Goal: Task Accomplishment & Management: Complete application form

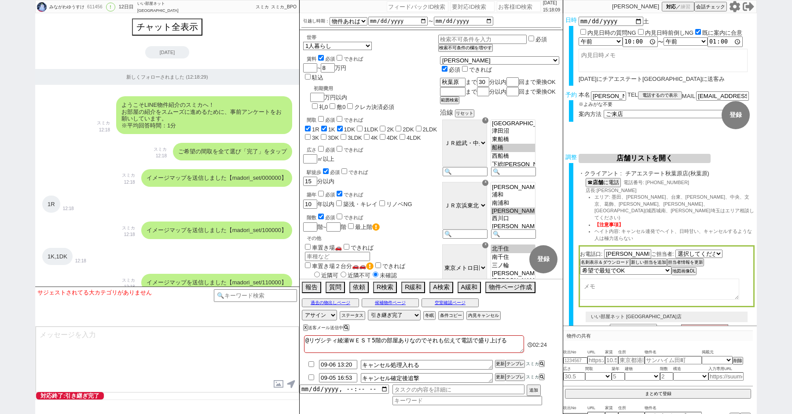
select select "15"
select select "0"
select select "813"
select select "23"
select select "728"
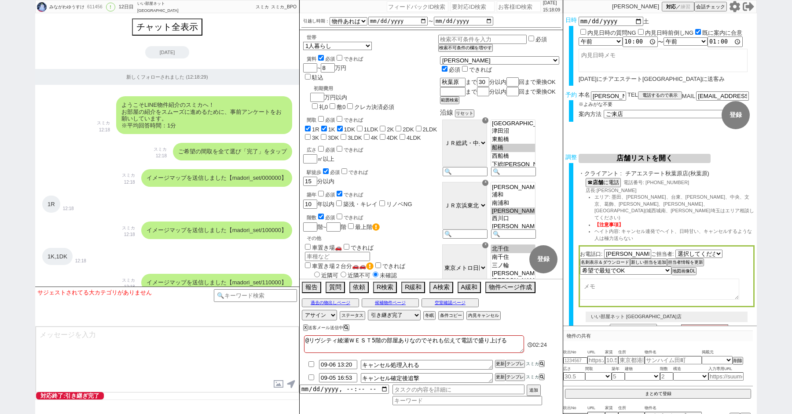
select select "62"
select select "14"
select select "27"
select select "75"
select select "60"
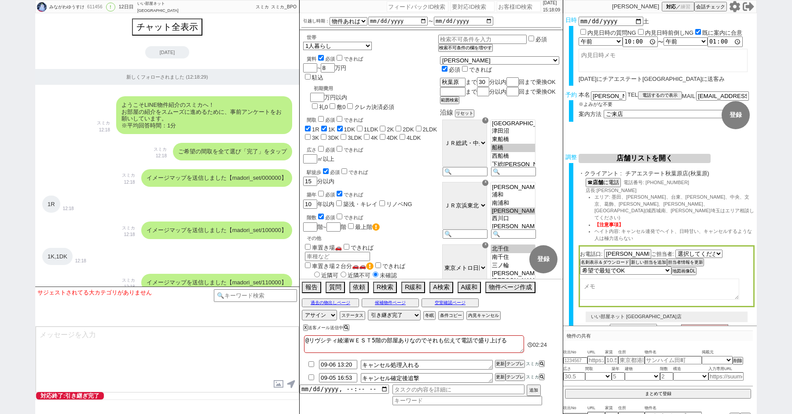
select select "63"
select select "71"
select select "70"
select select "1681"
select select "72"
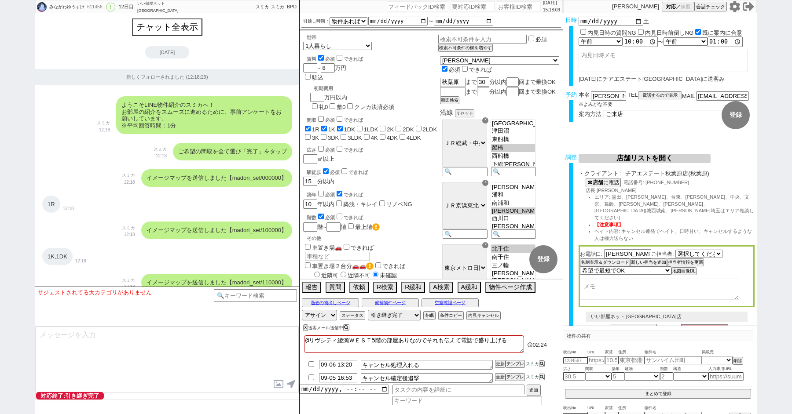
select select "67"
select select "59"
select select "64"
select select "65"
select select "1582"
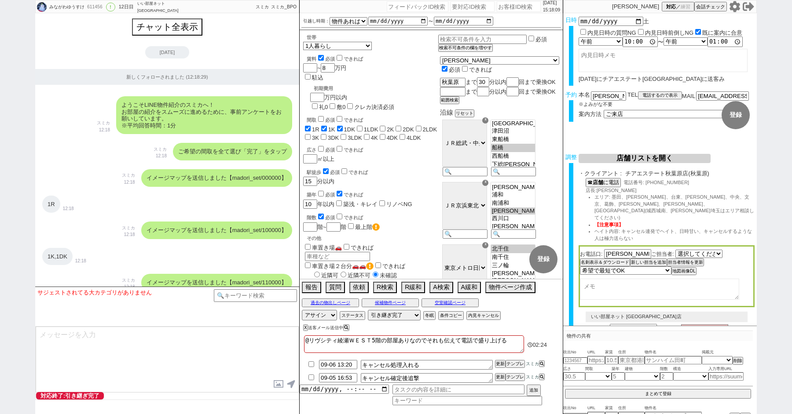
select select "69"
select select "33"
select select "66"
select select "25"
select select "3117"
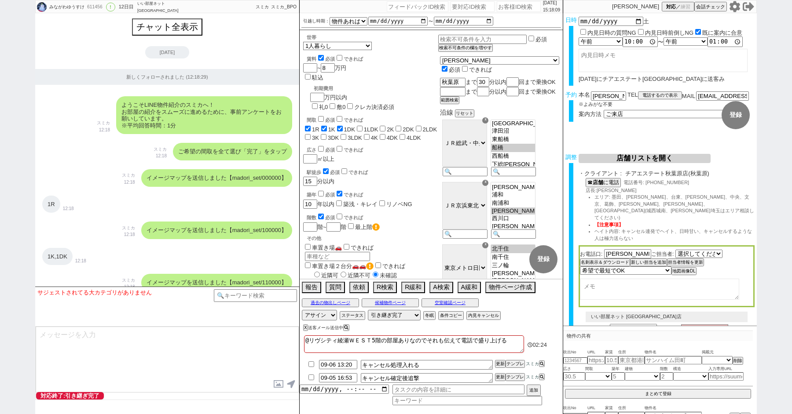
select select "29"
select select "68"
select select "1642"
select select "7"
select select "12"
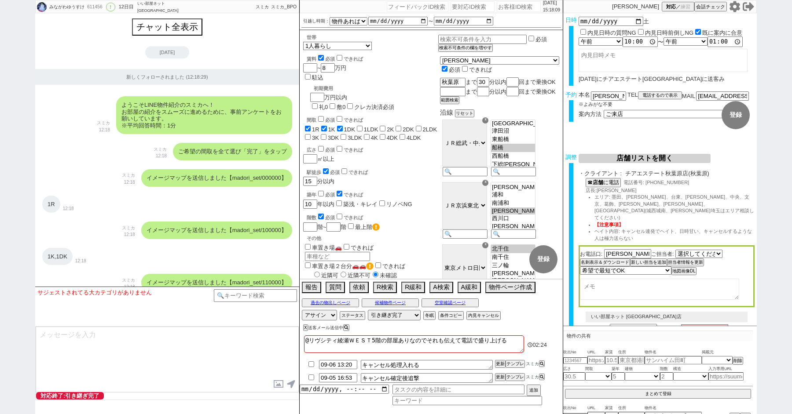
select select "76"
select select "11"
select select "74"
select select "57"
select select "34"
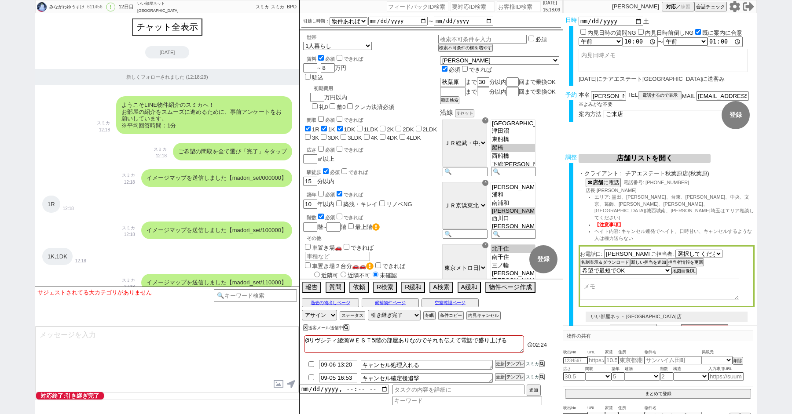
select select "44"
select select "24"
select select "77"
select select "30"
select select "48"
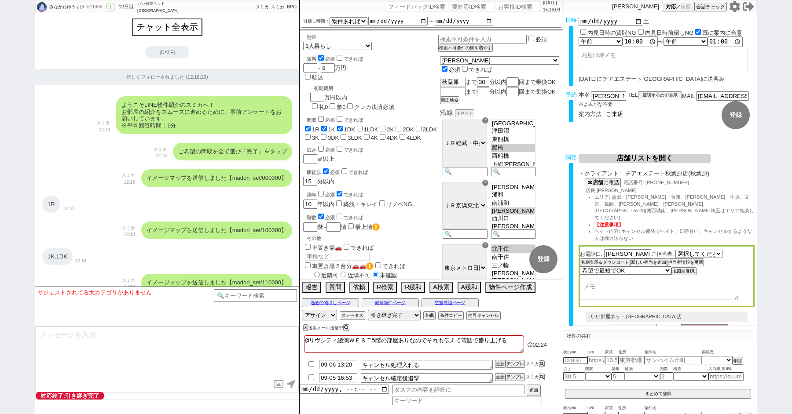
select select "54"
select select "52"
select select "61"
select select "73"
select select "1762"
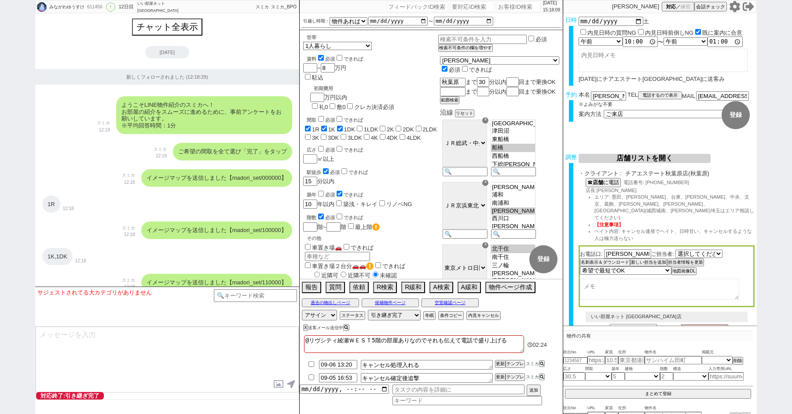
select select "38"
select select "35"
select select "31"
select select "931"
select select "100"
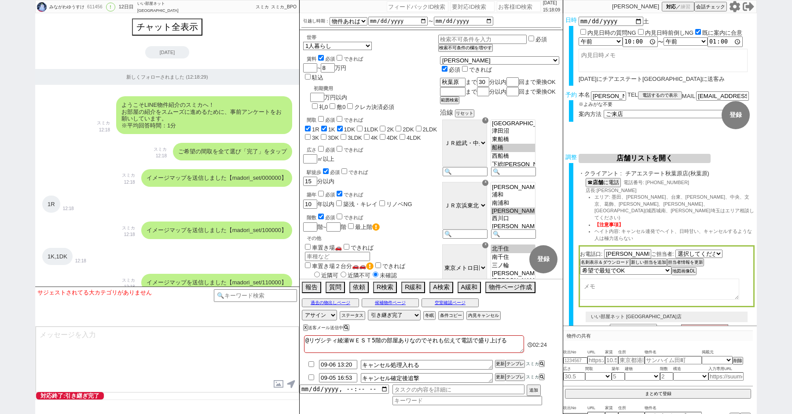
select select "2"
select select "1455"
select select "5"
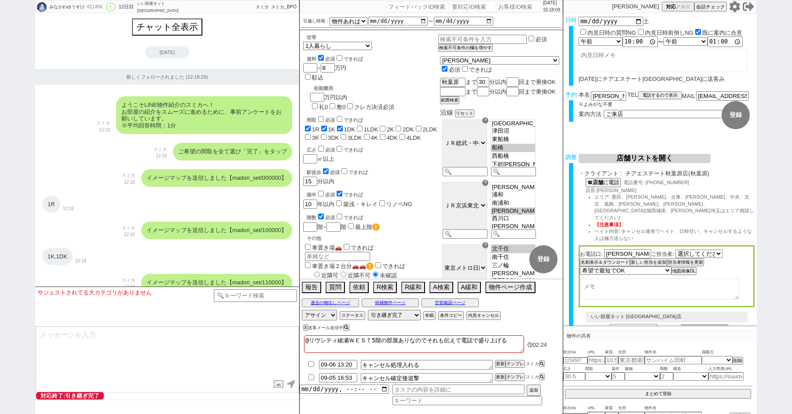
select select "8"
select select
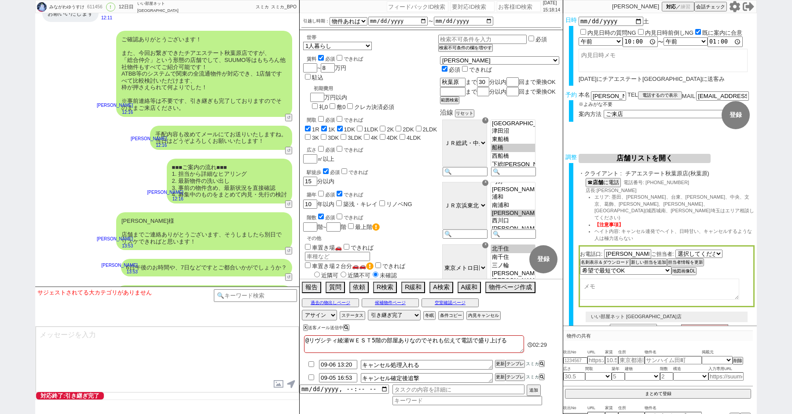
click at [739, 9] on icon at bounding box center [734, 6] width 11 height 11
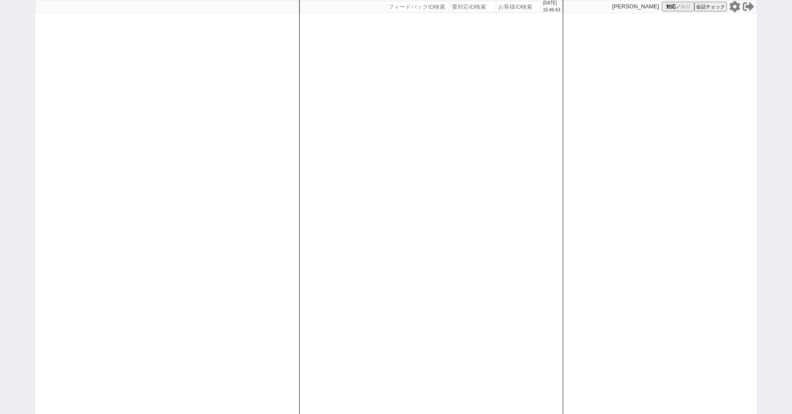
click at [31, 61] on div "[DATE] 15:46:43 候補物件を追加してしてください 紹介した物件一覧 他社物件を追加する 空室確認ページに追加・削除 紹介した物件一覧 他社物件を…" at bounding box center [396, 207] width 792 height 414
paste input "605480"
type input "605480"
select select "1"
select select "2"
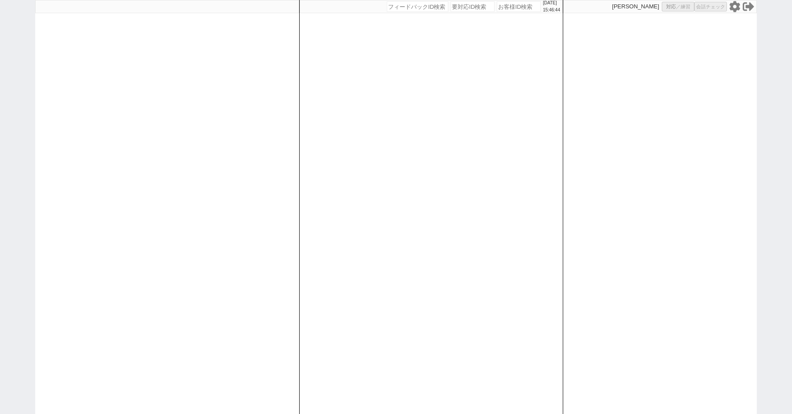
select select "10"
select select
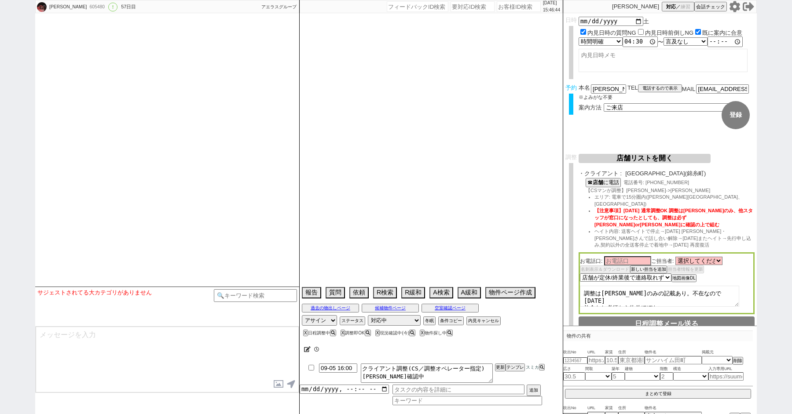
type textarea "入居人数3人　子供含む　[GEOGRAPHIC_DATA][PERSON_NAME]"
select select "15"
select select "6"
select select "66"
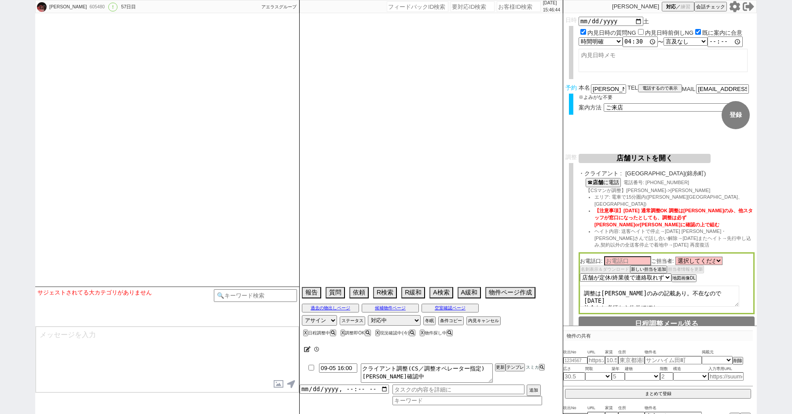
select select "[DATE]"
select select "71"
select select "[DATE]"
select select "75"
select select "1799"
